Goal: Information Seeking & Learning: Learn about a topic

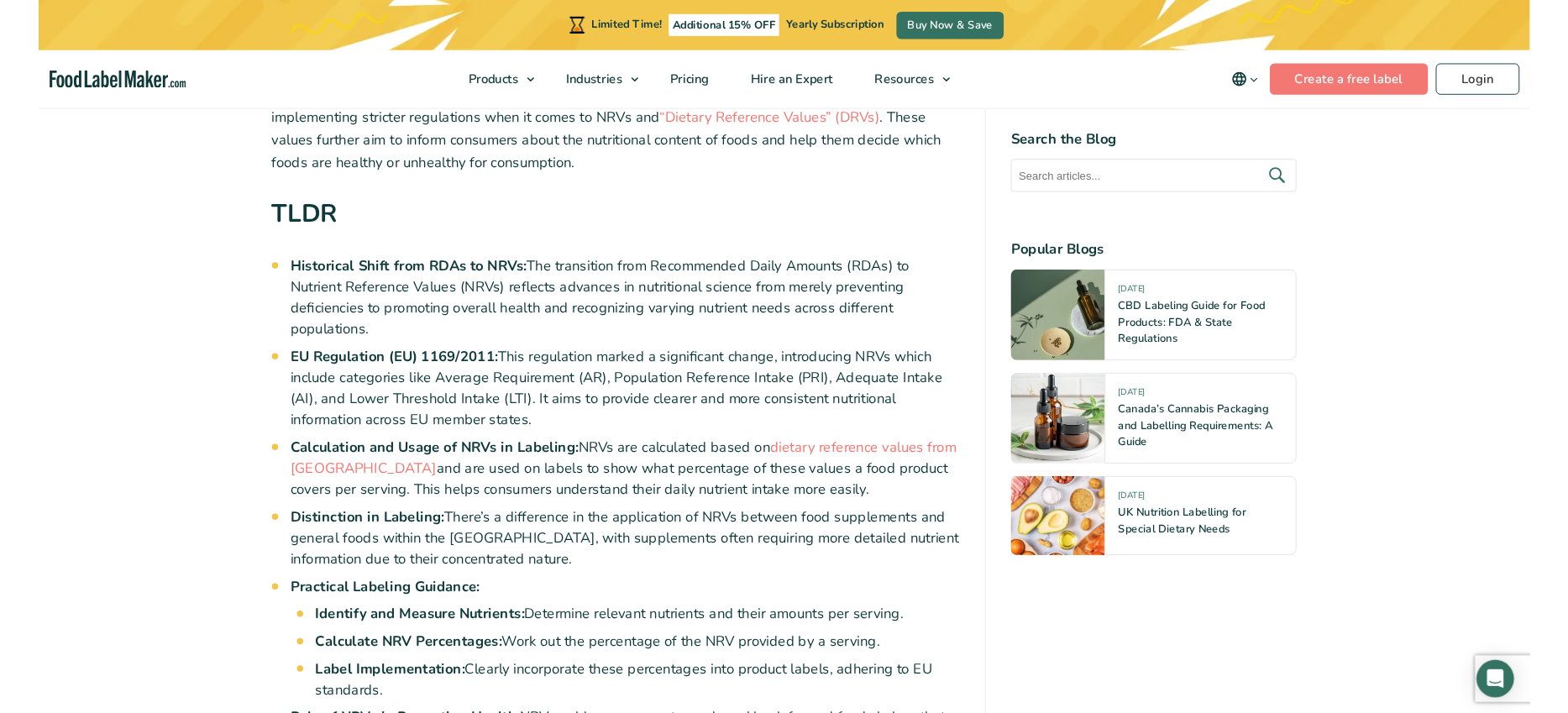
scroll to position [2423, 0]
